Goal: Register for event/course

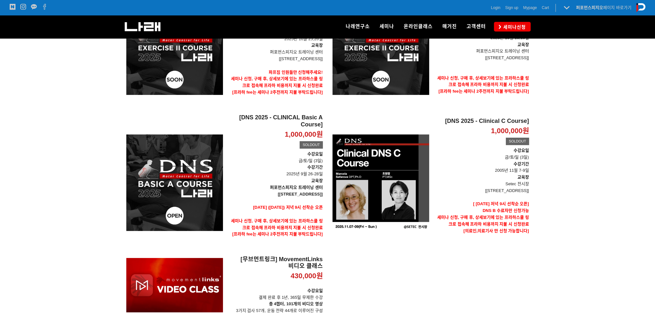
scroll to position [161, 0]
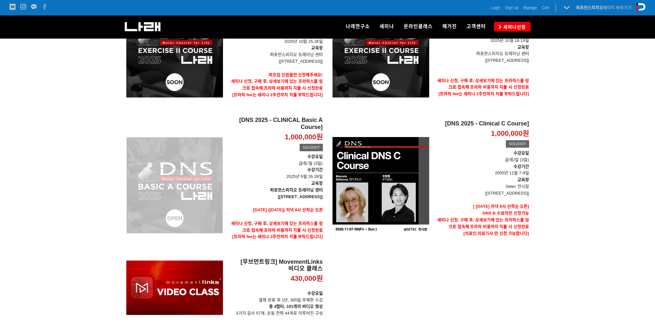
click at [208, 188] on div "[DNS 2025 - CLINICAL Basic A Course] 1,000,000원 TIME SALE SOLDOUT" at bounding box center [174, 185] width 97 height 137
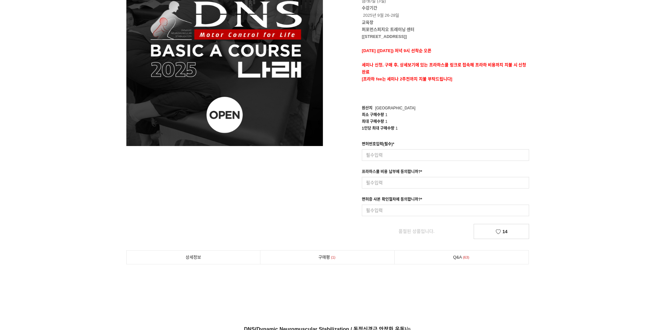
scroll to position [64, 0]
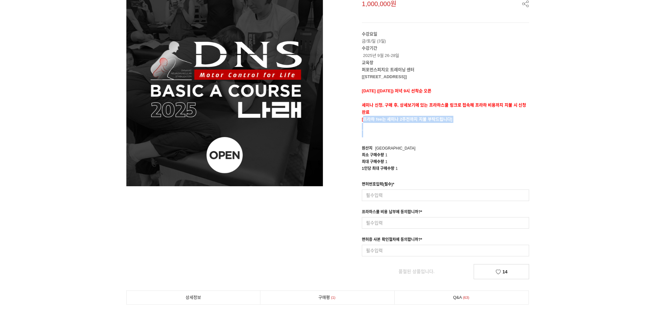
drag, startPoint x: 364, startPoint y: 120, endPoint x: 454, endPoint y: 130, distance: 90.8
click at [454, 130] on div "수강요일 금/토/일 (3일) 수강기간 2025년 9월 26-28일 교육장 퍼포먼스피지오 트레이닝 센터 [[STREET_ADDRESS]] [DA…" at bounding box center [445, 84] width 167 height 107
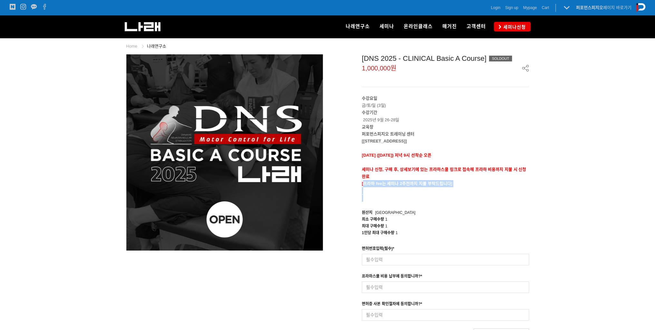
click at [302, 177] on img at bounding box center [224, 152] width 196 height 196
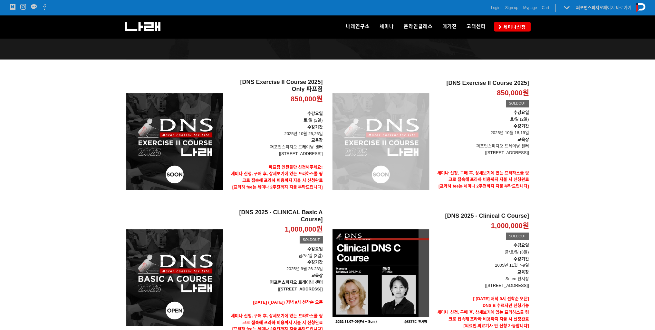
scroll to position [38, 0]
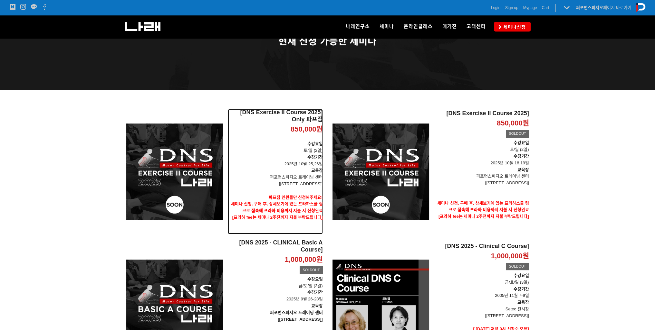
click at [284, 143] on p "수강요일 토/일 (2일)" at bounding box center [275, 148] width 95 height 14
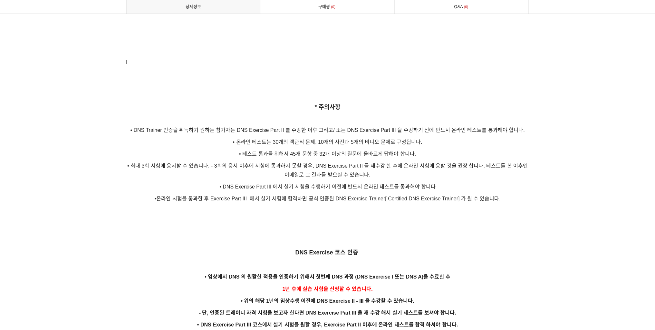
scroll to position [1095, 0]
